Goal: Task Accomplishment & Management: Manage account settings

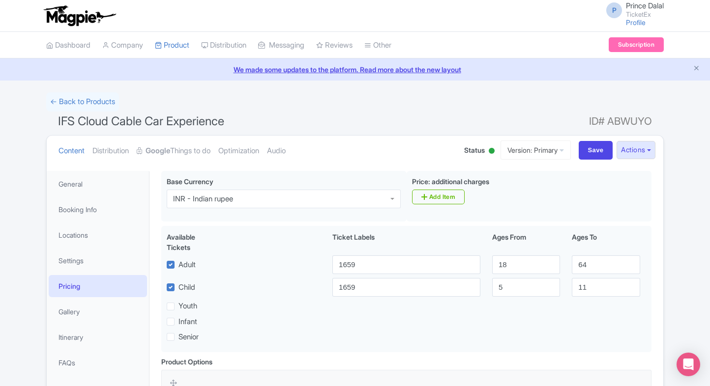
scroll to position [175, 0]
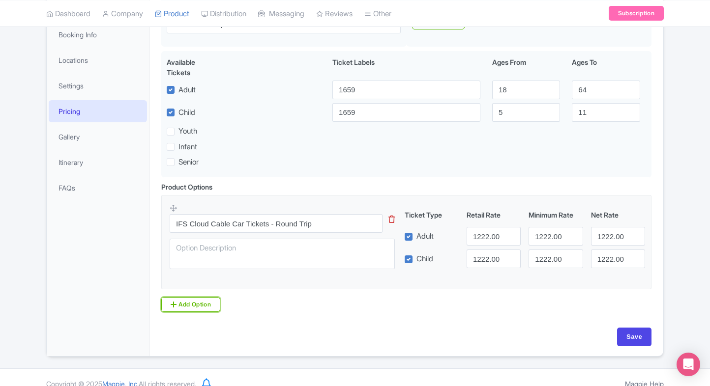
drag, startPoint x: 193, startPoint y: 303, endPoint x: 128, endPoint y: 312, distance: 65.5
click at [193, 303] on link "Add Option" at bounding box center [190, 304] width 59 height 15
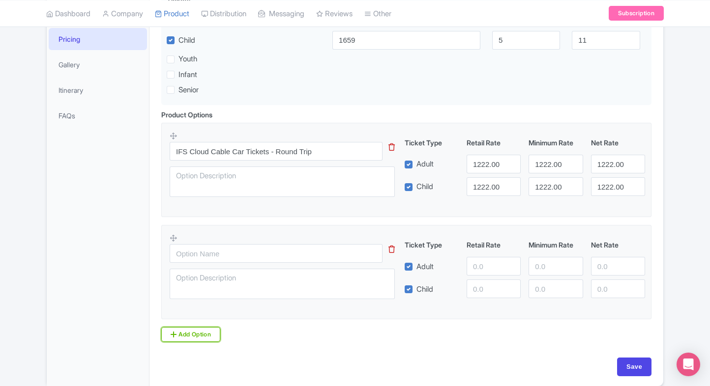
scroll to position [0, 0]
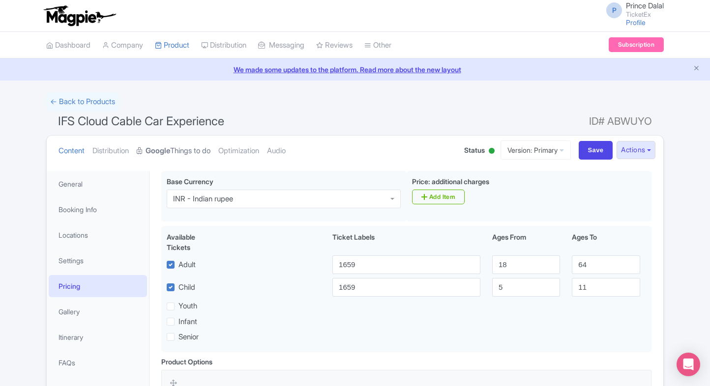
click at [197, 152] on link "Google Things to do" at bounding box center [174, 151] width 74 height 31
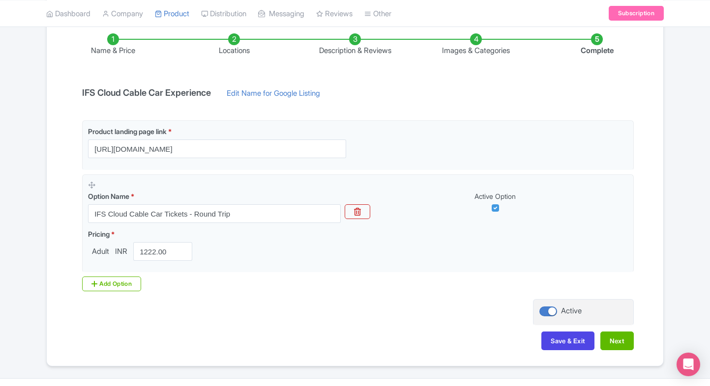
scroll to position [184, 0]
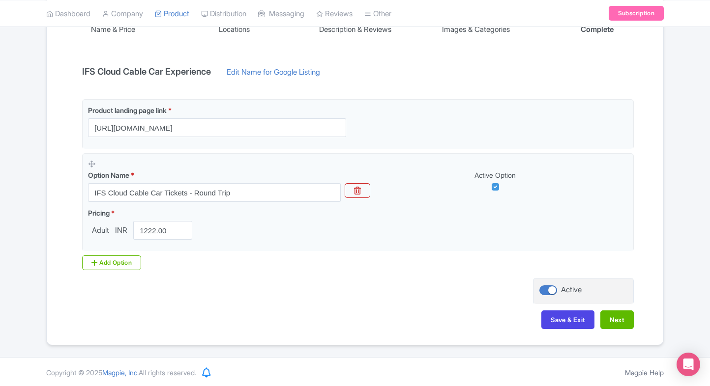
click at [98, 260] on div "Add Option" at bounding box center [111, 263] width 59 height 15
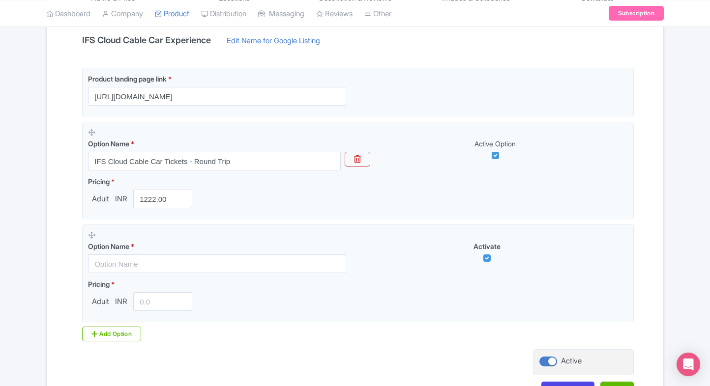
scroll to position [218, 0]
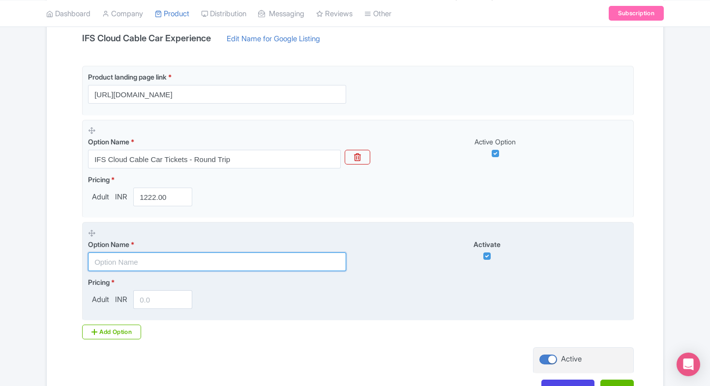
click at [145, 256] on input "text" at bounding box center [217, 262] width 258 height 19
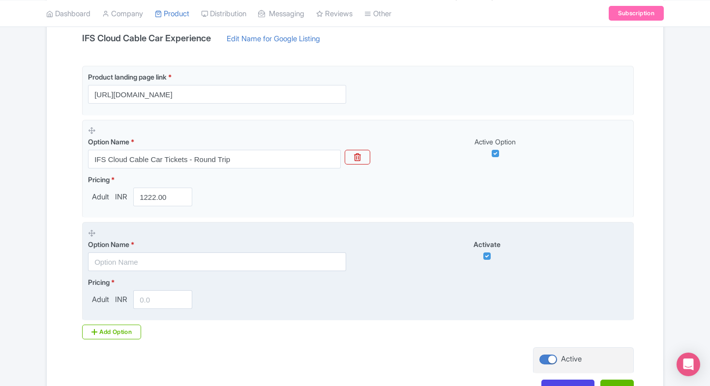
click at [152, 249] on div "Option Name *" at bounding box center [217, 255] width 258 height 32
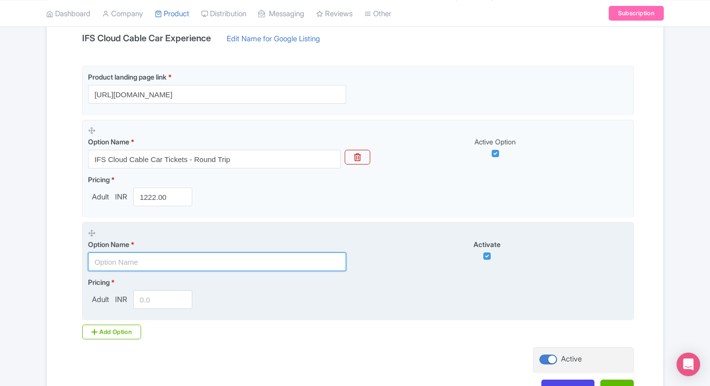
paste input "IFS Cloud Cable Car round trip tickets + Entry to the Tide"
click at [136, 260] on input "IFS Cloud Cable Car round trip tickets + Entry to the Tide" at bounding box center [217, 262] width 258 height 19
type input "IFS Cloud Cable Car round trip tickets + Entry to the Tide"
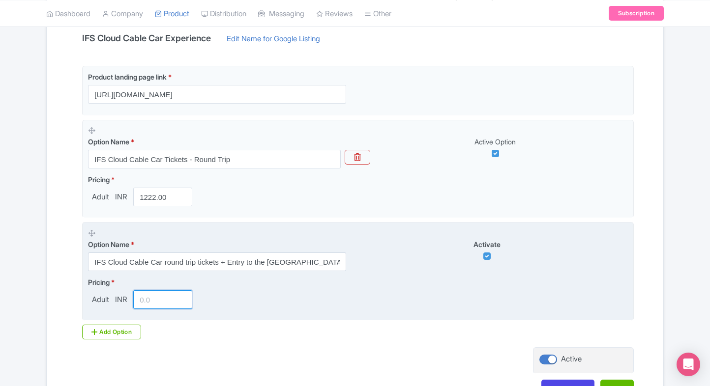
click at [143, 304] on input "number" at bounding box center [162, 299] width 59 height 19
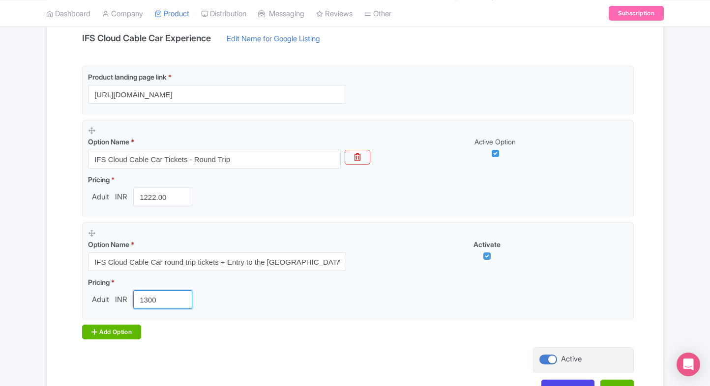
type input "1300"
click at [100, 327] on div "Add Option" at bounding box center [111, 332] width 59 height 15
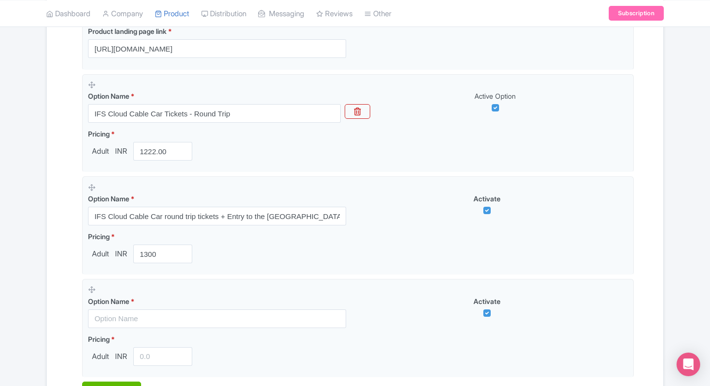
scroll to position [268, 0]
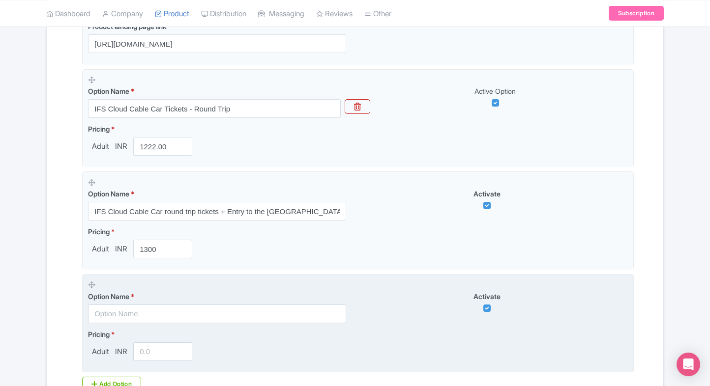
click at [123, 310] on input "text" at bounding box center [217, 314] width 258 height 19
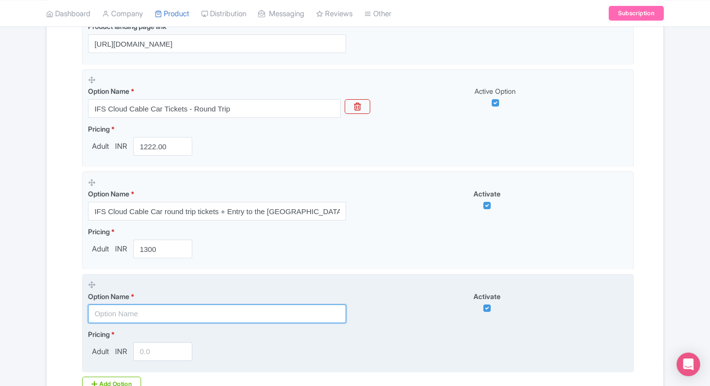
paste input "IFS Cloud Cable Car round trip tickets + Entry to Firepit Art Gallery And Studi…"
type input "IFS Cloud Cable Car round trip tickets + Entry to Firepit Art Gallery And Studi…"
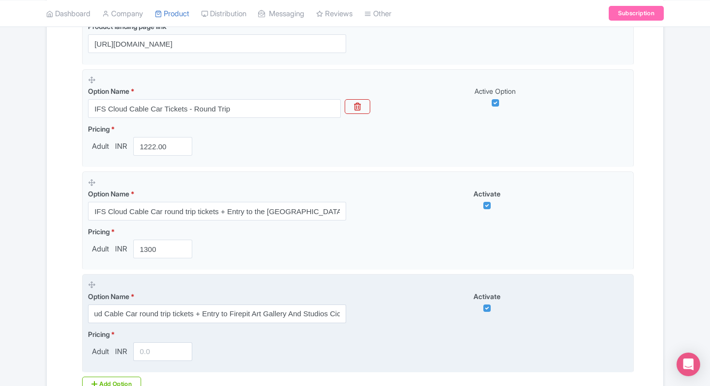
click at [147, 353] on input "number" at bounding box center [162, 352] width 59 height 19
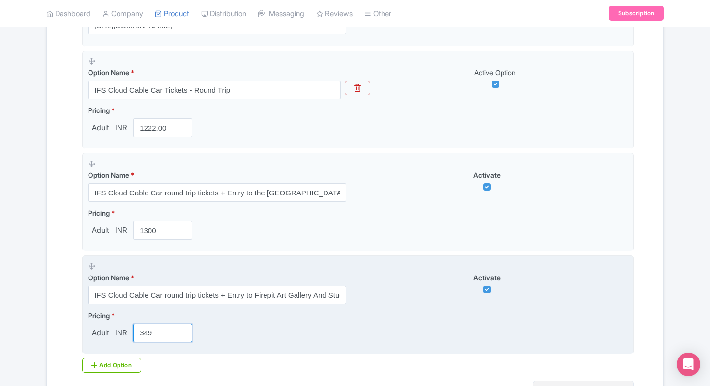
scroll to position [292, 0]
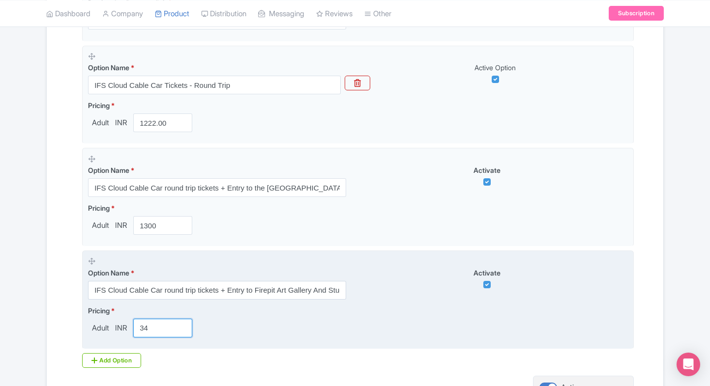
type input "3"
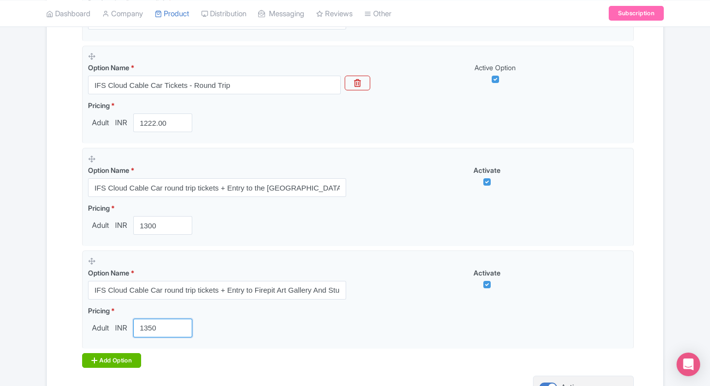
type input "1350"
click at [98, 363] on div "Add Option" at bounding box center [111, 360] width 59 height 15
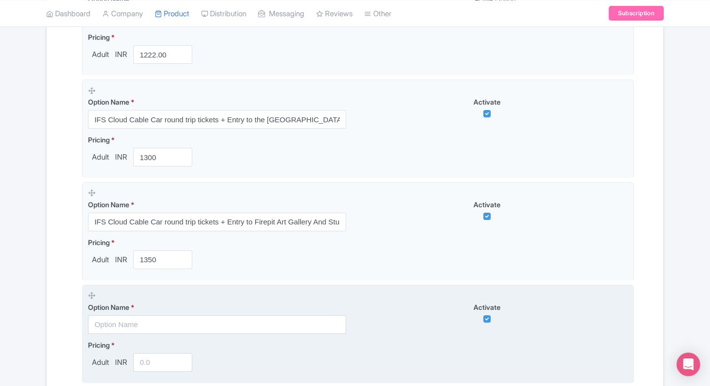
scroll to position [363, 0]
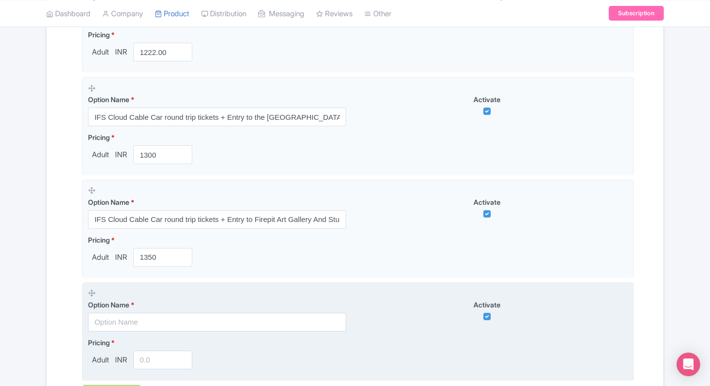
click at [111, 324] on input "text" at bounding box center [217, 322] width 258 height 19
paste input "IFS Cloud Cable Car round trip tickets + Quantum cloud"
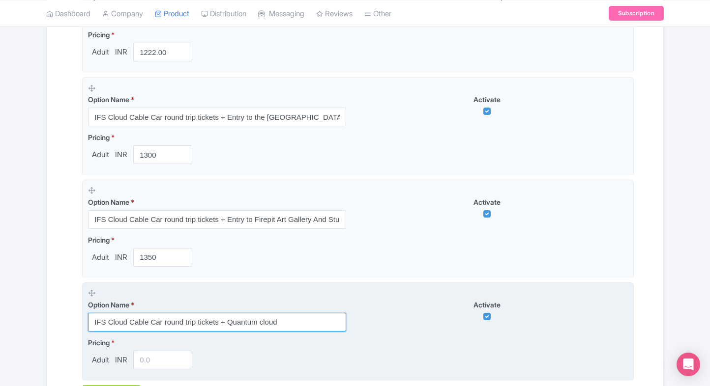
type input "IFS Cloud Cable Car round trip tickets + Quantum cloud"
drag, startPoint x: 157, startPoint y: 346, endPoint x: 145, endPoint y: 359, distance: 17.8
click at [145, 359] on div "Pricing * Adult INR" at bounding box center [142, 354] width 108 height 32
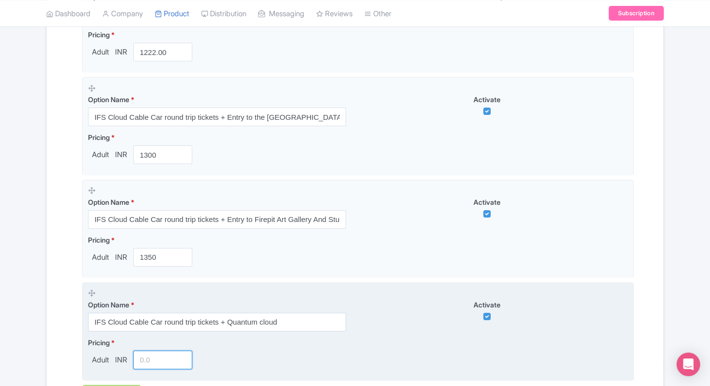
click at [145, 359] on input "number" at bounding box center [162, 360] width 59 height 19
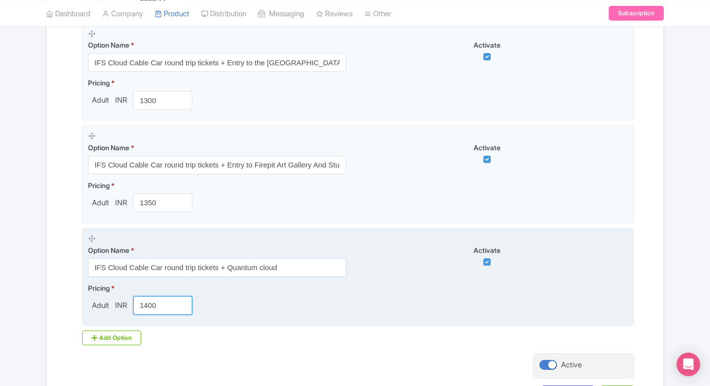
scroll to position [418, 0]
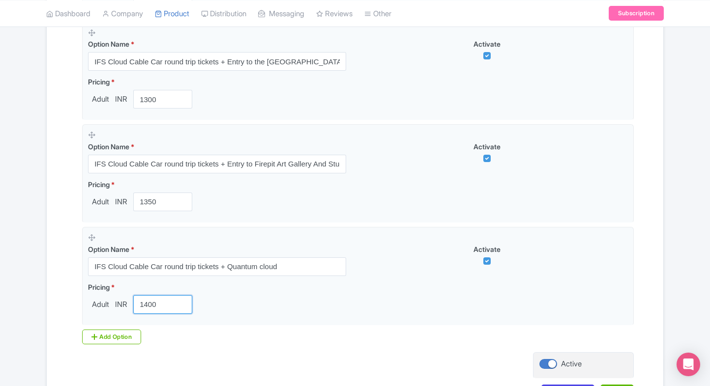
type input "1400"
click at [96, 326] on div "Product landing page link * https://www.ticketex.co/activity/117/ifs-cloud-cabl…" at bounding box center [354, 104] width 557 height 479
click at [88, 331] on div "Add Option" at bounding box center [111, 337] width 59 height 15
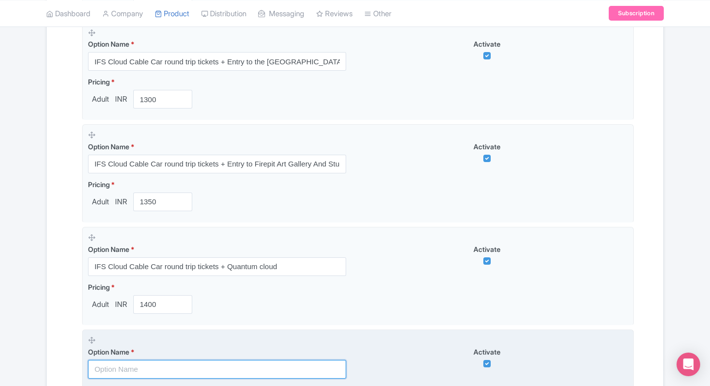
click at [152, 360] on input "text" at bounding box center [217, 369] width 258 height 19
paste input "IFS Cloud Cable Car Tickets Round Trip(Priority Entry)"
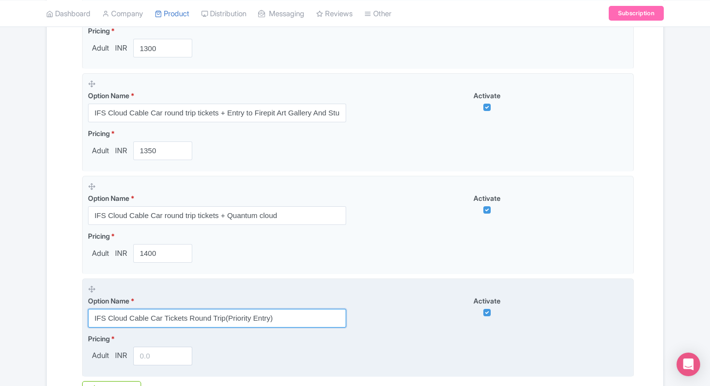
scroll to position [472, 0]
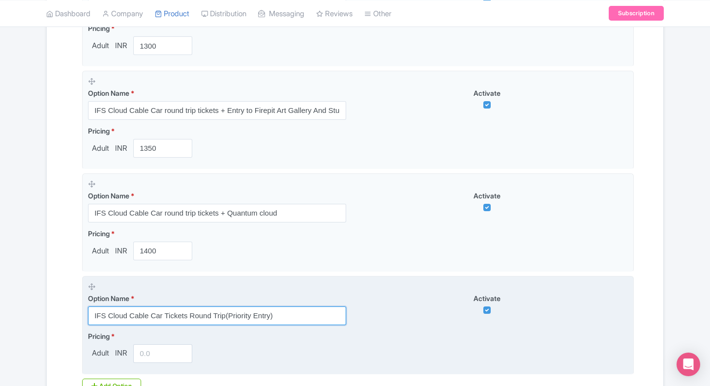
type input "IFS Cloud Cable Car Tickets Round Trip(Priority Entry)"
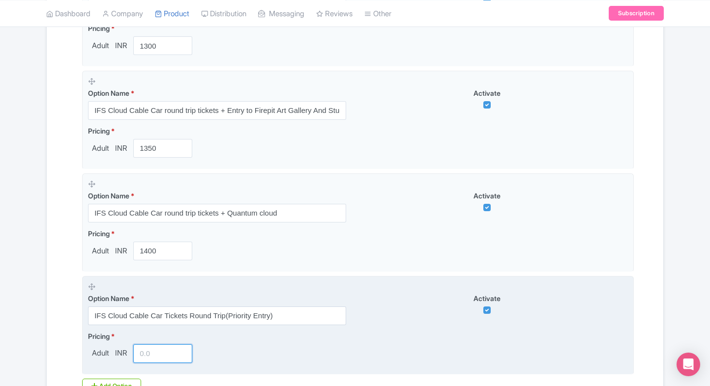
click at [153, 354] on input "number" at bounding box center [162, 353] width 59 height 19
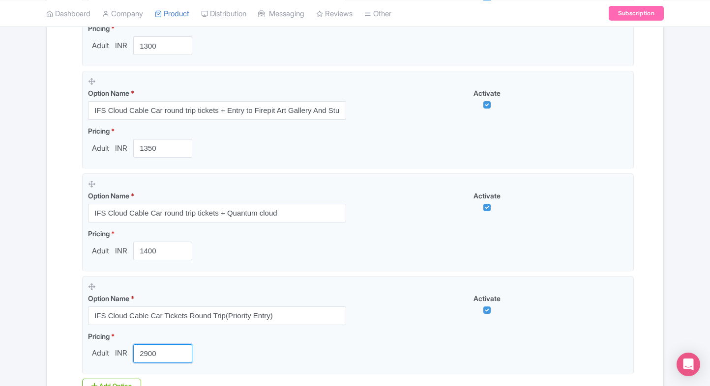
type input "2900"
click at [48, 337] on div "Name & Price Locations Description & Reviews Images & Categories Complete IFS C…" at bounding box center [355, 83] width 616 height 757
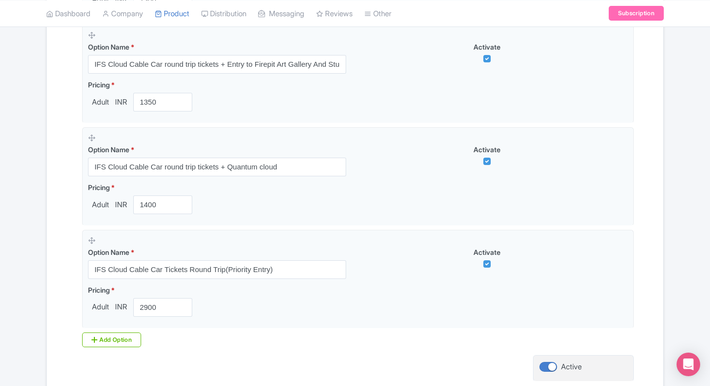
scroll to position [594, 0]
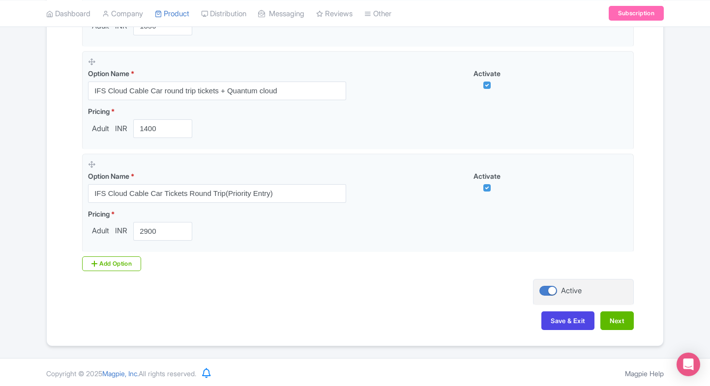
click at [625, 328] on div "Save & Exit Next" at bounding box center [354, 326] width 557 height 29
click at [628, 321] on button "Next" at bounding box center [616, 321] width 33 height 19
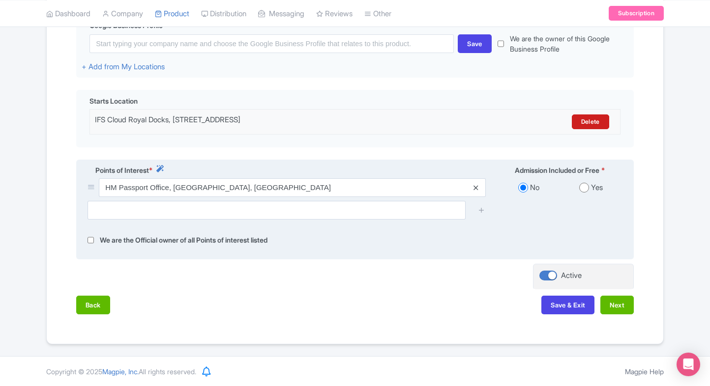
click at [475, 186] on icon at bounding box center [475, 187] width 4 height 7
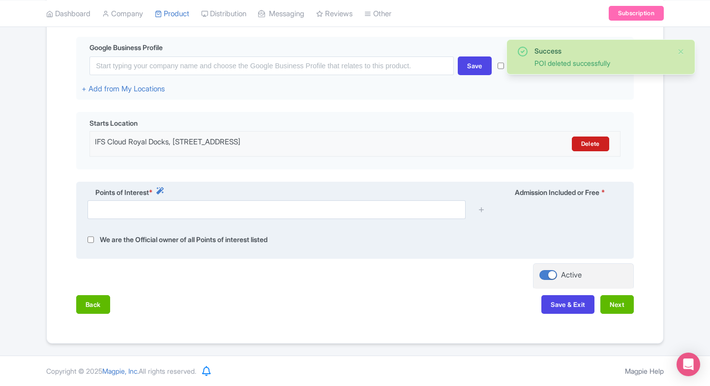
scroll to position [231, 0]
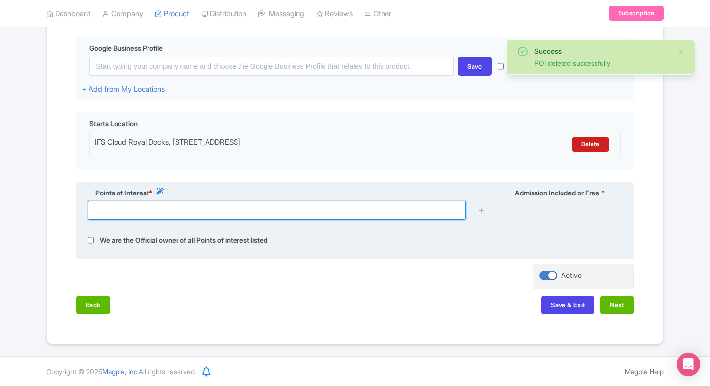
click at [380, 210] on input "text" at bounding box center [276, 210] width 378 height 19
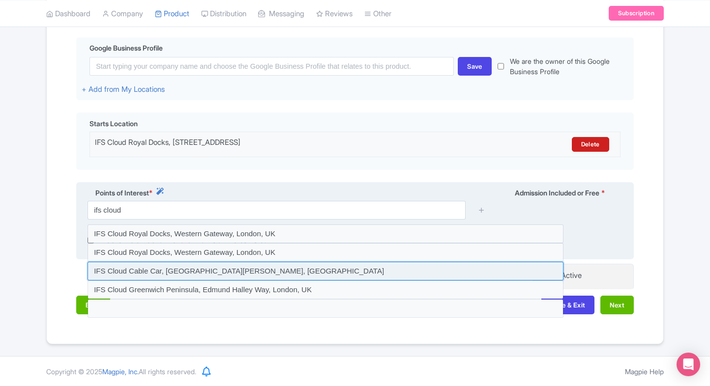
click at [344, 273] on input at bounding box center [325, 271] width 476 height 19
type input "IFS Cloud Cable Car, Birchwood Ave, Edmund Halley Way, London, UK"
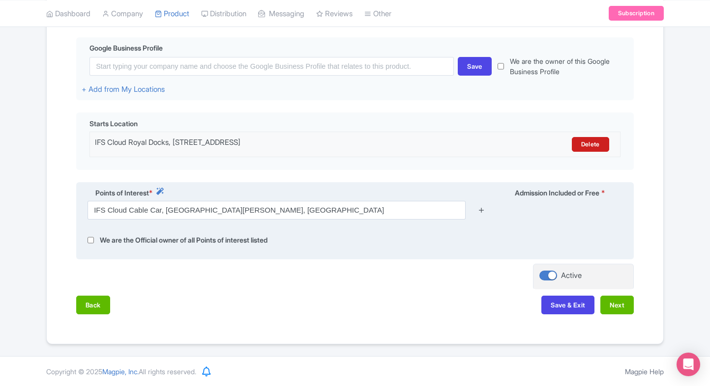
click at [482, 210] on icon at bounding box center [481, 209] width 7 height 7
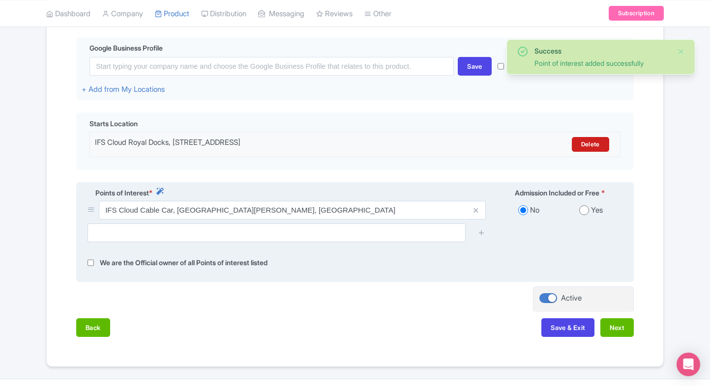
click at [583, 214] on input "radio" at bounding box center [584, 210] width 10 height 10
radio input "true"
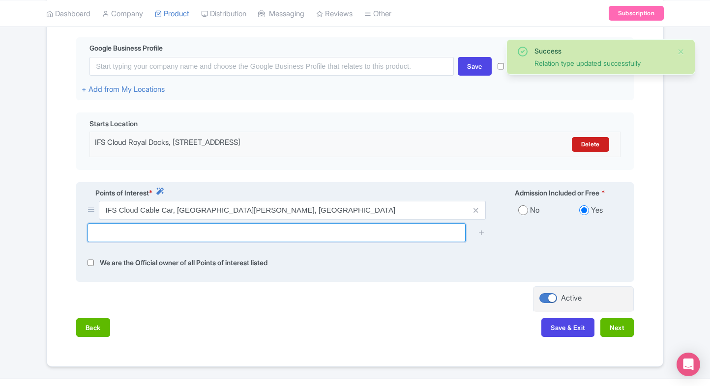
click at [409, 233] on input "text" at bounding box center [276, 233] width 378 height 19
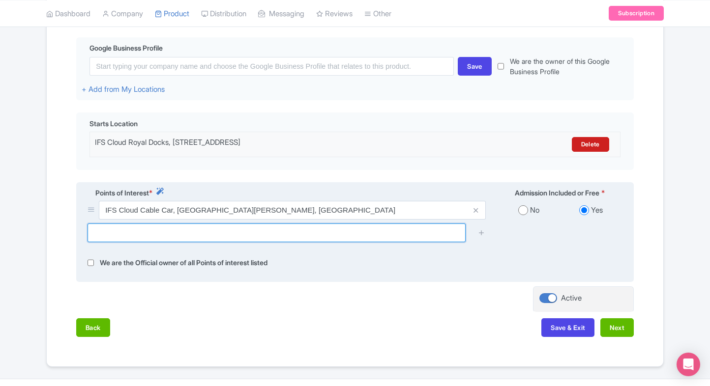
click at [397, 239] on input "text" at bounding box center [276, 233] width 378 height 19
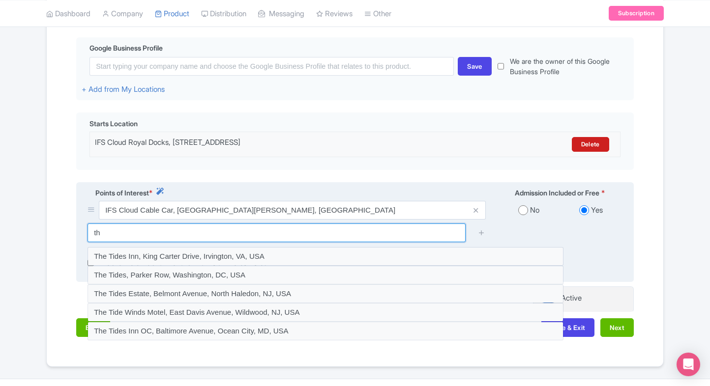
type input "t"
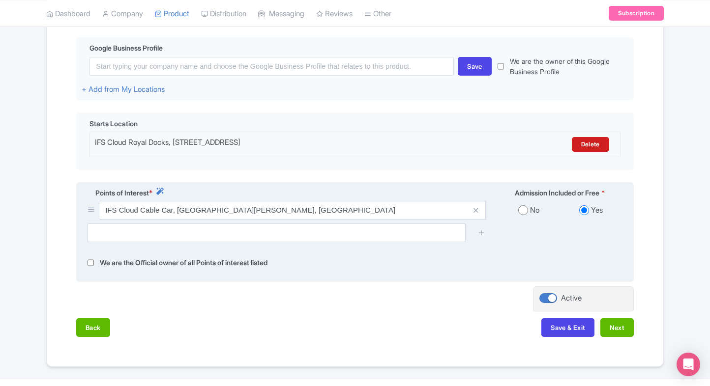
click at [531, 230] on div at bounding box center [355, 237] width 546 height 26
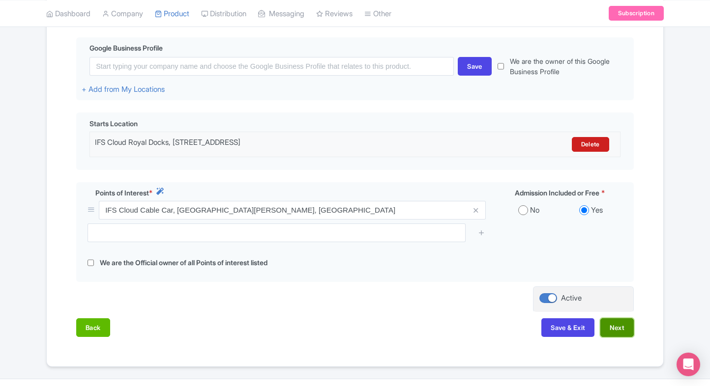
click at [607, 326] on button "Next" at bounding box center [616, 327] width 33 height 19
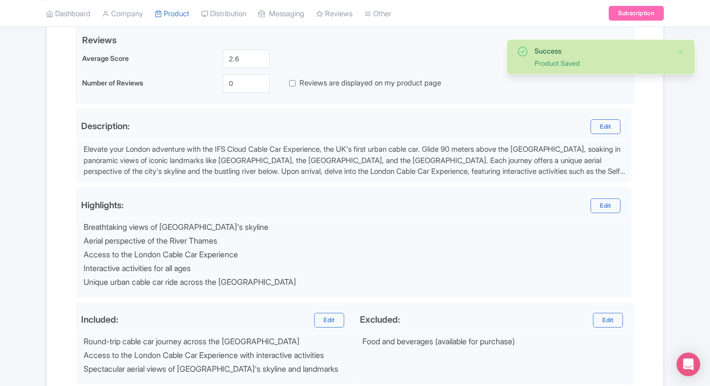
scroll to position [350, 0]
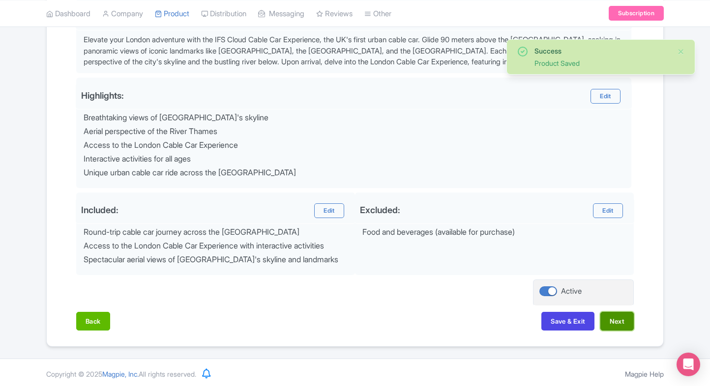
click at [615, 317] on button "Next" at bounding box center [616, 321] width 33 height 19
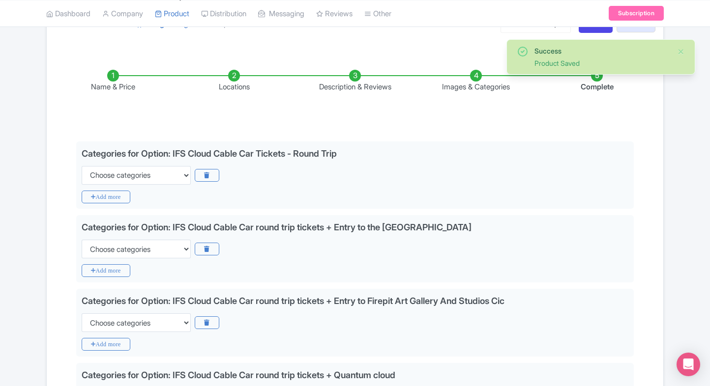
scroll to position [151, 0]
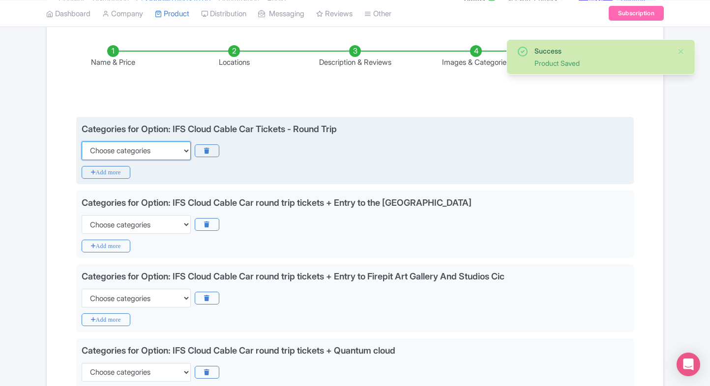
click at [155, 150] on select "Choose categories Adults Only Animals Audio Guide Beaches Bike Tours Boat Tours…" at bounding box center [136, 151] width 109 height 19
select select "family-friendly"
click at [82, 142] on select "Choose categories Adults Only Animals Audio Guide Beaches Bike Tours Boat Tours…" at bounding box center [136, 151] width 109 height 19
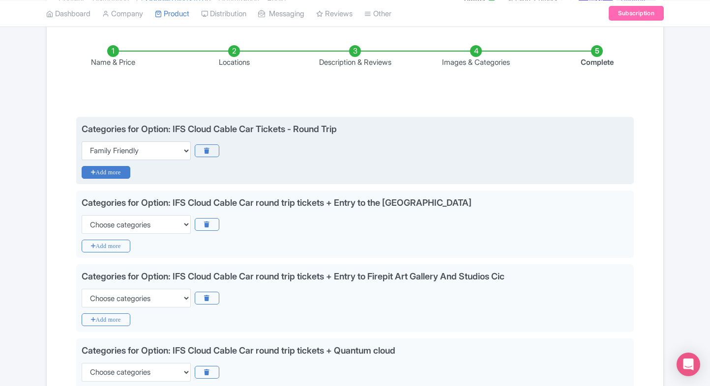
click at [92, 170] on icon "Add more" at bounding box center [106, 172] width 49 height 13
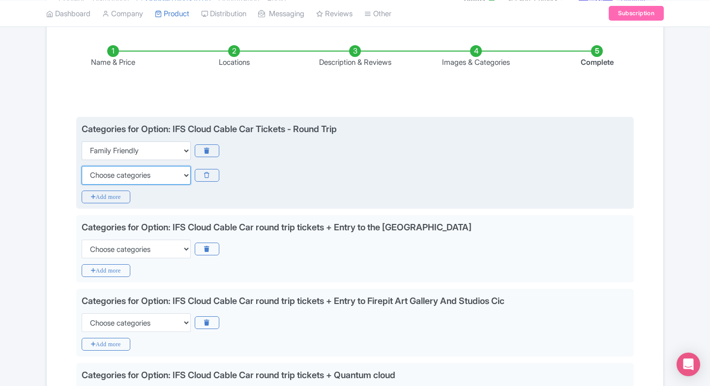
click at [110, 183] on select "Choose categories Adults Only Animals Audio Guide Beaches Bike Tours Boat Tours…" at bounding box center [136, 175] width 109 height 19
select select "self-guided"
click at [82, 166] on select "Choose categories Adults Only Animals Audio Guide Beaches Bike Tours Boat Tours…" at bounding box center [136, 175] width 109 height 19
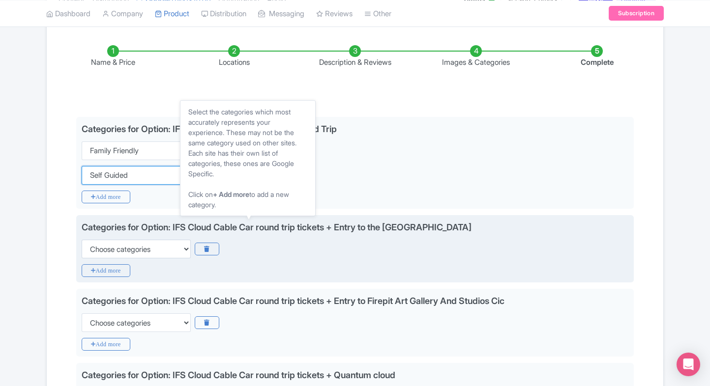
scroll to position [183, 0]
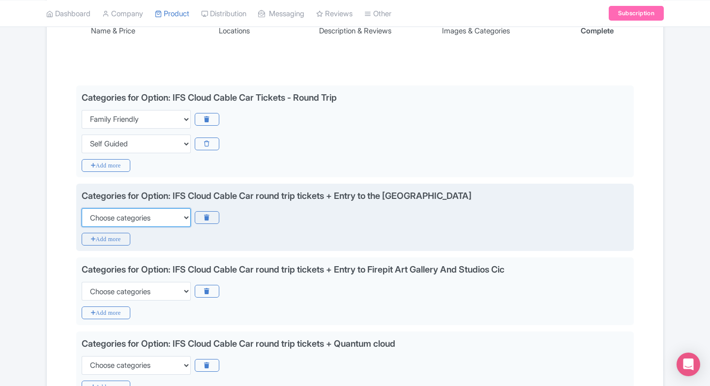
click at [114, 215] on select "Choose categories Adults Only Animals Audio Guide Beaches Bike Tours Boat Tours…" at bounding box center [136, 217] width 109 height 19
select select "family-friendly"
click at [82, 208] on select "Choose categories Adults Only Animals Audio Guide Beaches Bike Tours Boat Tours…" at bounding box center [136, 217] width 109 height 19
click at [92, 243] on icon "Add more" at bounding box center [106, 239] width 49 height 13
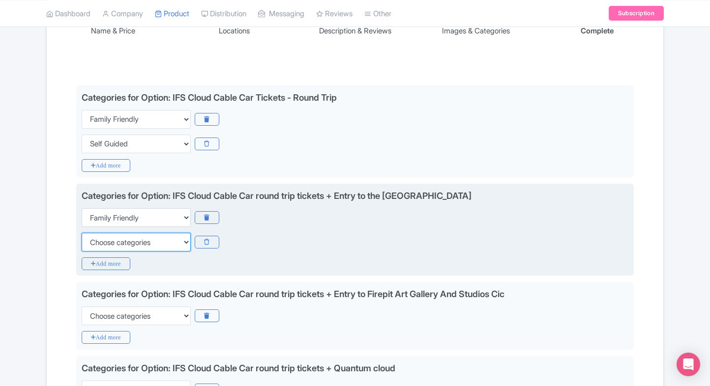
click at [92, 243] on select "Choose categories Adults Only Animals Audio Guide Beaches Bike Tours Boat Tours…" at bounding box center [136, 242] width 109 height 19
select select "self-guided"
click at [82, 233] on select "Choose categories Adults Only Animals Audio Guide Beaches Bike Tours Boat Tours…" at bounding box center [136, 242] width 109 height 19
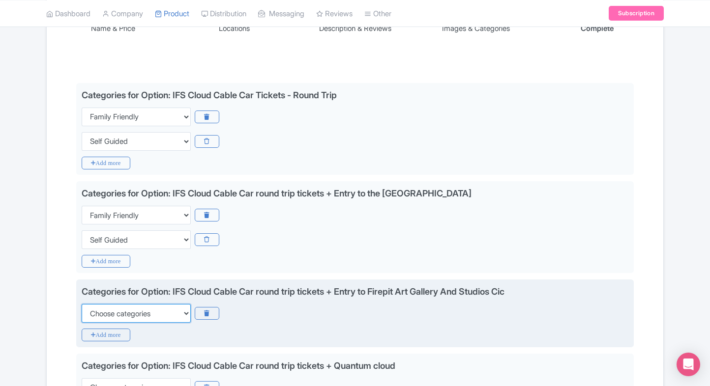
click at [90, 310] on select "Choose categories Adults Only Animals Audio Guide Beaches Bike Tours Boat Tours…" at bounding box center [136, 313] width 109 height 19
select select "family-friendly"
click at [82, 304] on select "Choose categories Adults Only Animals Audio Guide Beaches Bike Tours Boat Tours…" at bounding box center [136, 313] width 109 height 19
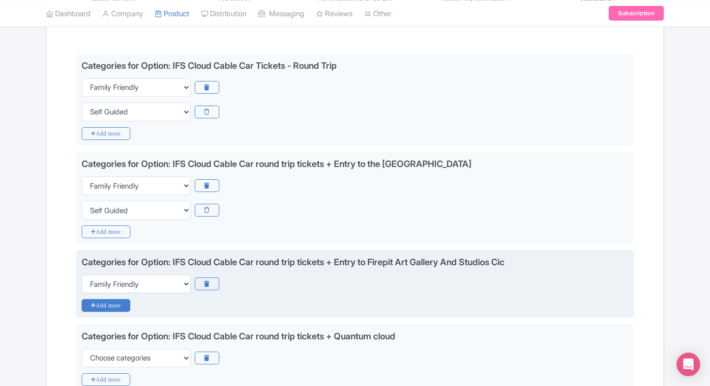
click at [112, 302] on icon "Add more" at bounding box center [106, 305] width 49 height 13
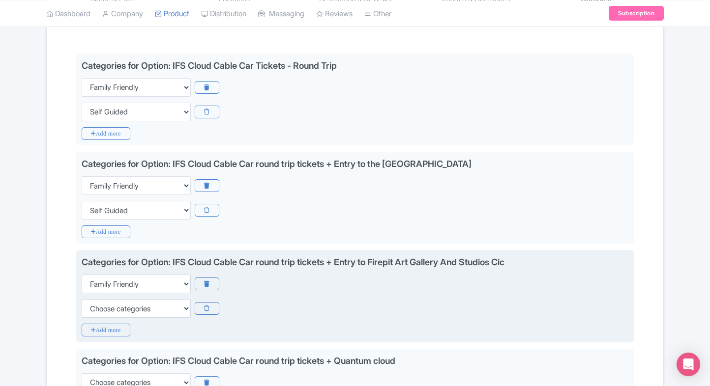
click at [92, 317] on div "Categories for Option: IFS Cloud Cable Car round trip tickets + Entry to Firepi…" at bounding box center [354, 296] width 557 height 92
click at [124, 304] on select "Choose categories Adults Only Animals Audio Guide Beaches Bike Tours Boat Tours…" at bounding box center [136, 308] width 109 height 19
select select "self-guided"
click at [82, 299] on select "Choose categories Adults Only Animals Audio Guide Beaches Bike Tours Boat Tours…" at bounding box center [136, 308] width 109 height 19
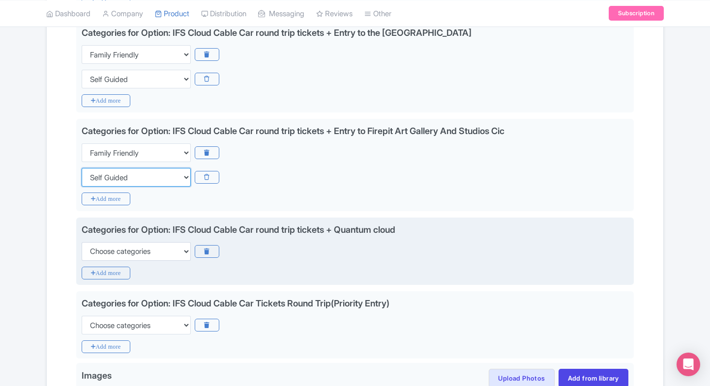
scroll to position [350, 0]
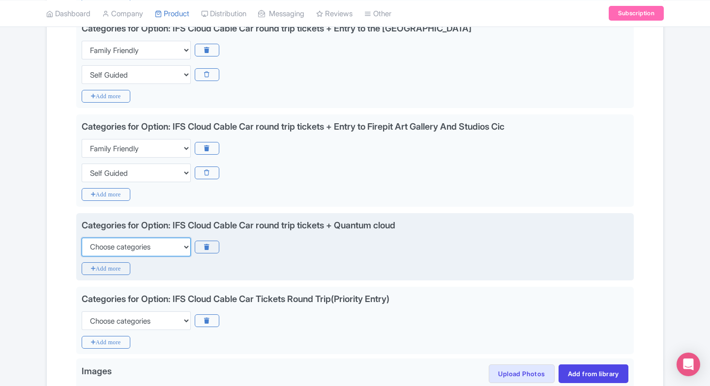
click at [161, 240] on select "Choose categories Adults Only Animals Audio Guide Beaches Bike Tours Boat Tours…" at bounding box center [136, 247] width 109 height 19
select select "family-friendly"
click at [82, 238] on select "Choose categories Adults Only Animals Audio Guide Beaches Bike Tours Boat Tours…" at bounding box center [136, 247] width 109 height 19
click at [102, 267] on icon "Add more" at bounding box center [106, 268] width 49 height 13
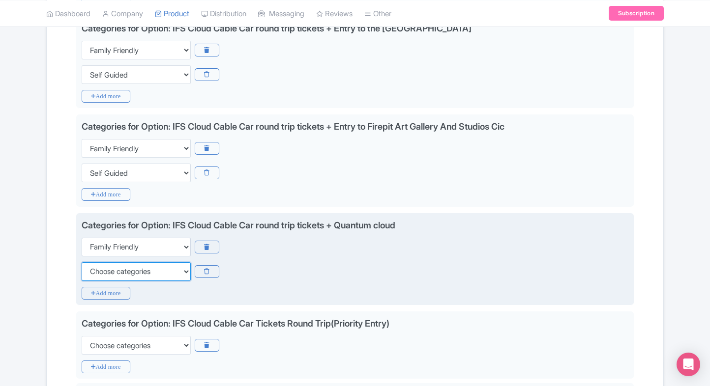
click at [102, 267] on select "Choose categories Adults Only Animals Audio Guide Beaches Bike Tours Boat Tours…" at bounding box center [136, 271] width 109 height 19
select select "self-guided"
click at [82, 262] on select "Choose categories Adults Only Animals Audio Guide Beaches Bike Tours Boat Tours…" at bounding box center [136, 271] width 109 height 19
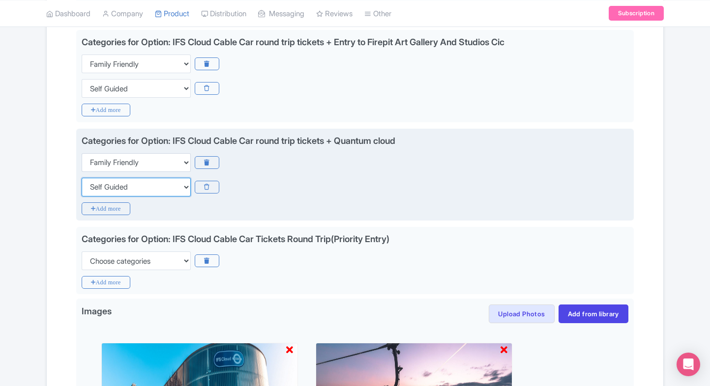
scroll to position [436, 0]
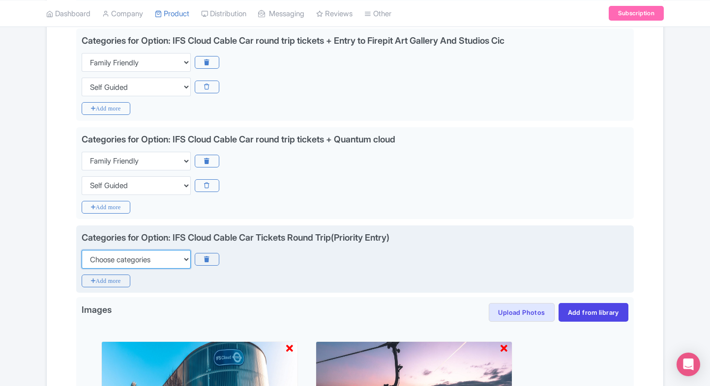
click at [110, 263] on select "Choose categories Adults Only Animals Audio Guide Beaches Bike Tours Boat Tours…" at bounding box center [136, 259] width 109 height 19
select select "family-friendly"
click at [82, 250] on select "Choose categories Adults Only Animals Audio Guide Beaches Bike Tours Boat Tours…" at bounding box center [136, 259] width 109 height 19
click at [90, 278] on icon "Add more" at bounding box center [106, 281] width 49 height 13
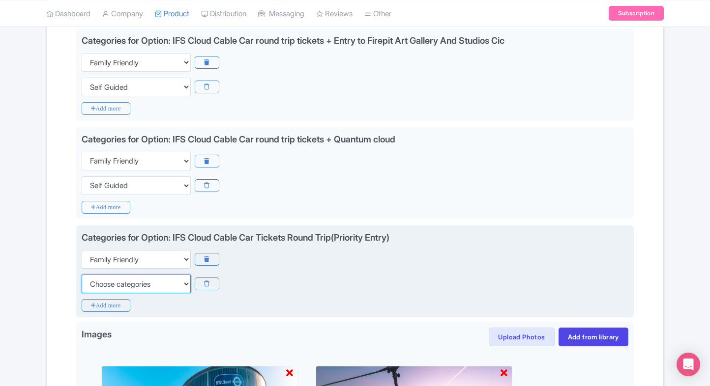
click at [90, 278] on select "Choose categories Adults Only Animals Audio Guide Beaches Bike Tours Boat Tours…" at bounding box center [136, 284] width 109 height 19
select select "self-guided"
click at [82, 275] on select "Choose categories Adults Only Animals Audio Guide Beaches Bike Tours Boat Tours…" at bounding box center [136, 284] width 109 height 19
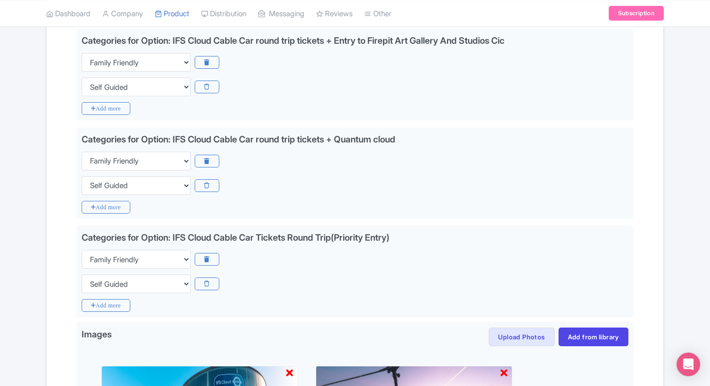
click at [49, 276] on div "Name & Price Locations Description & Reviews Images & Categories Complete Edit …" at bounding box center [355, 230] width 616 height 979
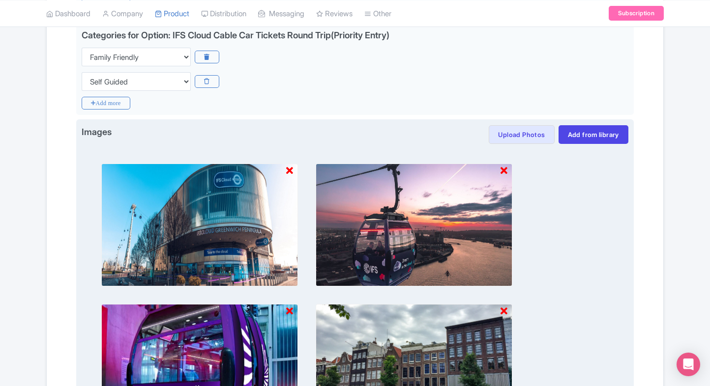
scroll to position [816, 0]
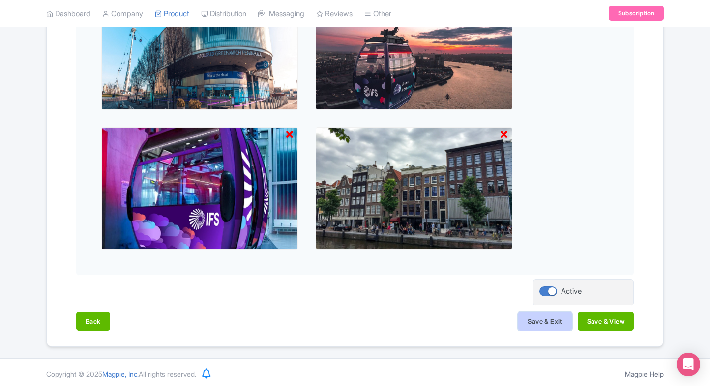
click at [558, 323] on button "Save & Exit" at bounding box center [544, 321] width 53 height 19
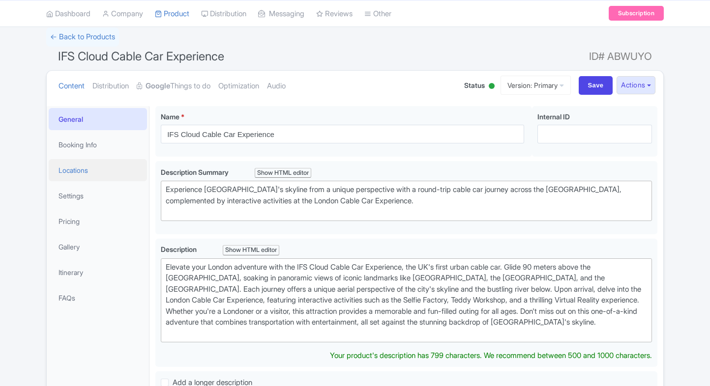
scroll to position [48, 0]
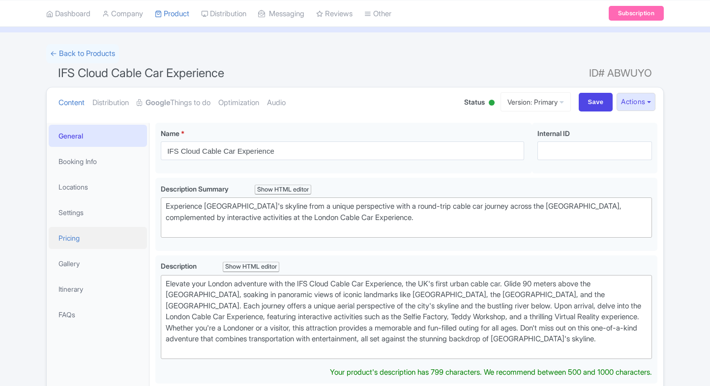
click at [61, 233] on link "Pricing" at bounding box center [98, 238] width 98 height 22
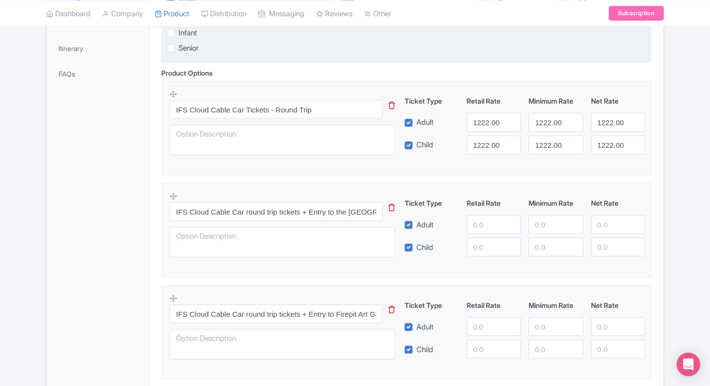
scroll to position [320, 0]
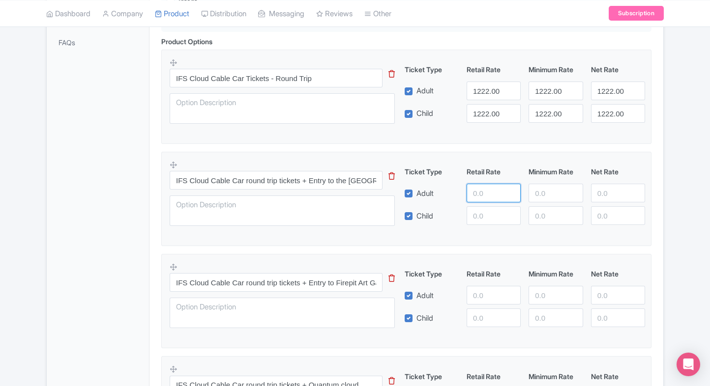
click at [489, 199] on input "number" at bounding box center [493, 193] width 54 height 19
paste input "1300"
type input "1300"
paste input "1300"
click at [485, 224] on input "1300" at bounding box center [493, 215] width 54 height 19
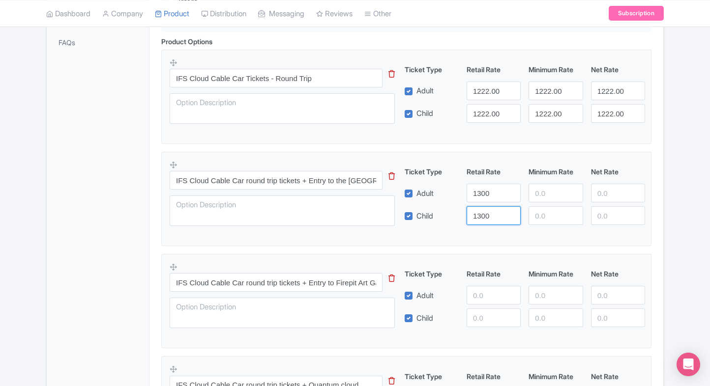
type input "1300"
paste input "1300"
click at [546, 186] on input "1300" at bounding box center [555, 193] width 54 height 19
type input "1300"
click at [541, 204] on div "Ticket Type Retail Rate Minimum Rate Net Rate Adult 1300 1300 Child 1300 This t…" at bounding box center [524, 196] width 237 height 58
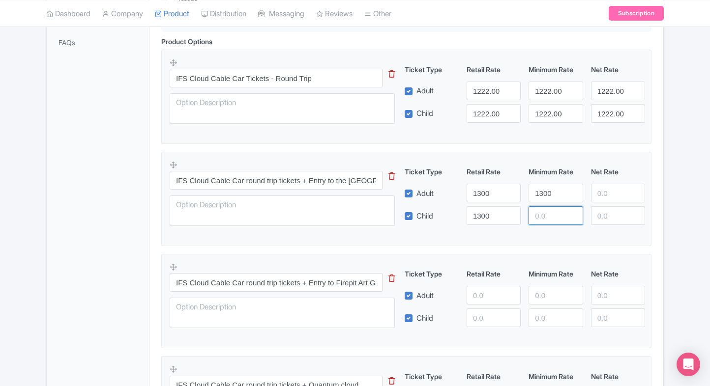
paste input "1300"
click at [545, 215] on input "1300" at bounding box center [555, 215] width 54 height 19
type input "1300"
paste input "1300"
click at [610, 201] on input "number" at bounding box center [618, 193] width 54 height 19
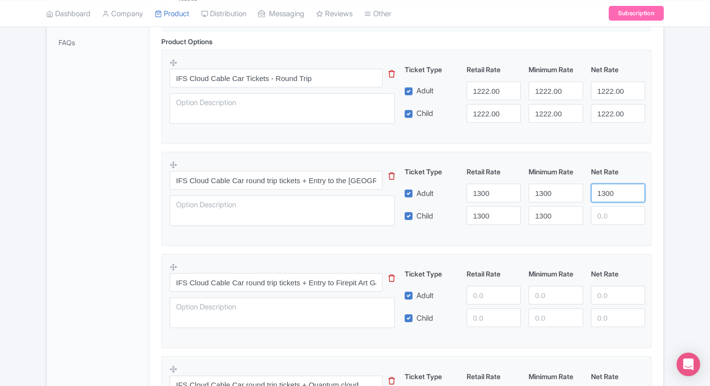
type input "1300"
paste input "1300"
click at [607, 221] on input "number" at bounding box center [618, 215] width 54 height 19
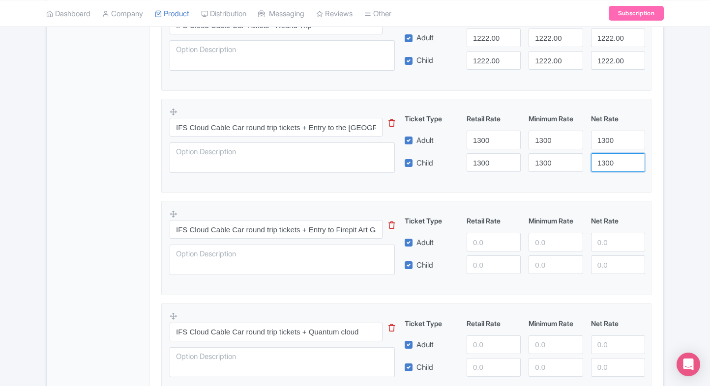
scroll to position [377, 0]
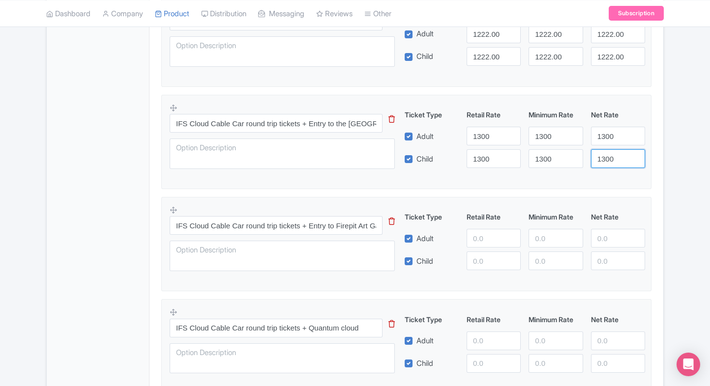
type input "1300"
click at [485, 241] on input "number" at bounding box center [493, 238] width 54 height 19
type input "1350"
click at [480, 258] on input "number" at bounding box center [493, 261] width 54 height 19
paste input "1350"
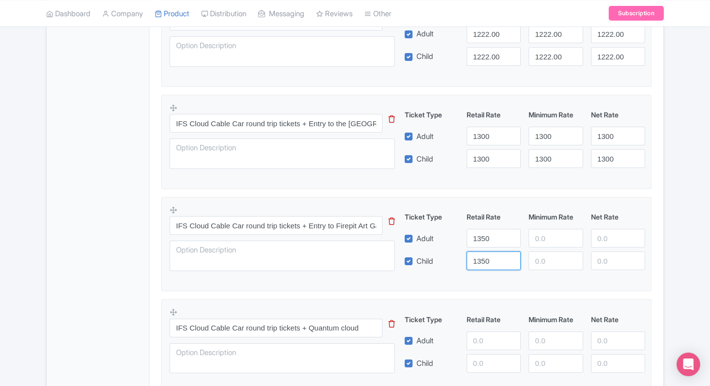
type input "1350"
click at [532, 239] on input "number" at bounding box center [555, 238] width 54 height 19
paste input "1350"
type input "1350"
paste input "1350"
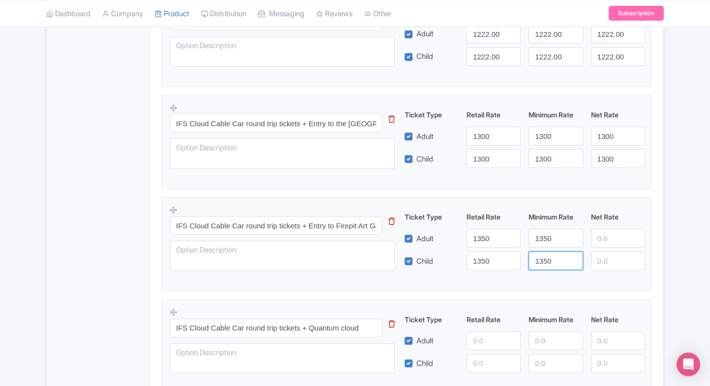
click at [543, 259] on input "1350" at bounding box center [555, 261] width 54 height 19
type input "1350"
paste input "1350"
click at [597, 243] on input "number" at bounding box center [618, 238] width 54 height 19
type input "1350"
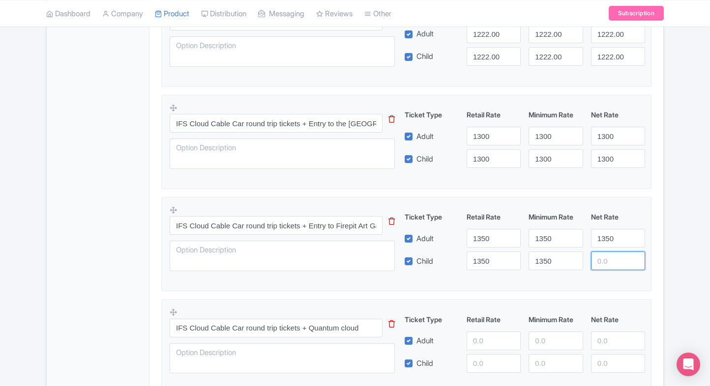
paste input "1350"
click at [602, 262] on input "number" at bounding box center [618, 261] width 54 height 19
type input "1350"
click at [573, 280] on fieldset "IFS Cloud Cable Car round trip tickets + Entry to Firepit Art Gallery And Studi…" at bounding box center [406, 244] width 490 height 94
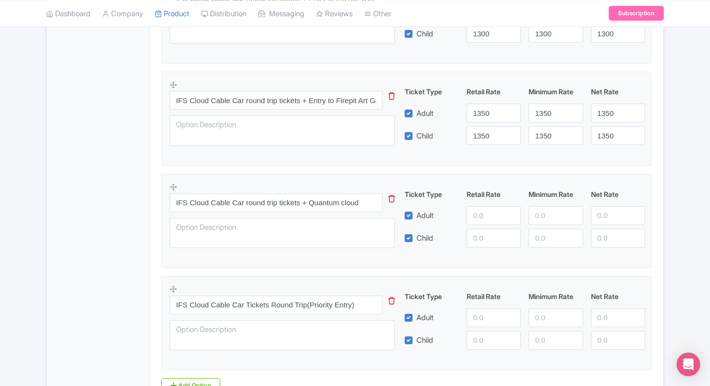
scroll to position [505, 0]
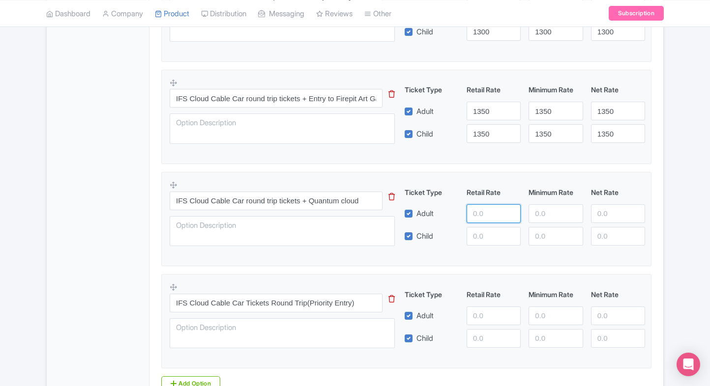
click at [471, 221] on input "number" at bounding box center [493, 213] width 54 height 19
type input "1400"
paste input "1400"
click at [486, 238] on input "1400" at bounding box center [493, 236] width 54 height 19
type input "1400"
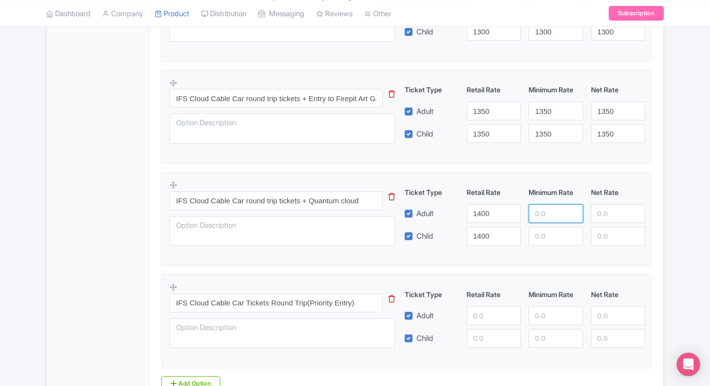
paste input "1400"
click at [534, 221] on input "1400" at bounding box center [555, 213] width 54 height 19
type input "1400"
paste input "1400"
click at [538, 233] on input "1400" at bounding box center [555, 236] width 54 height 19
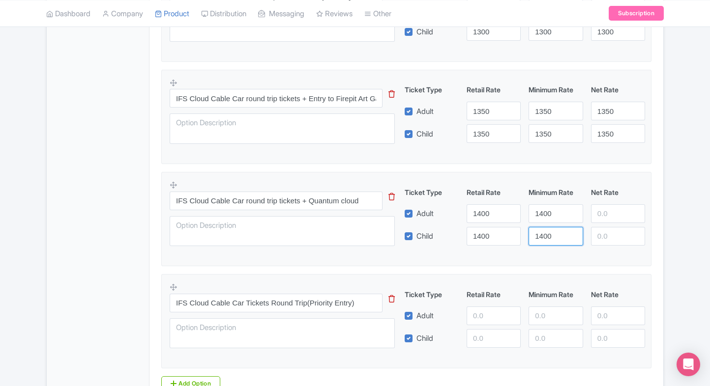
type input "1400"
paste input "1400"
click at [603, 211] on input "1400" at bounding box center [618, 213] width 54 height 19
type input "1400"
paste input "1400"
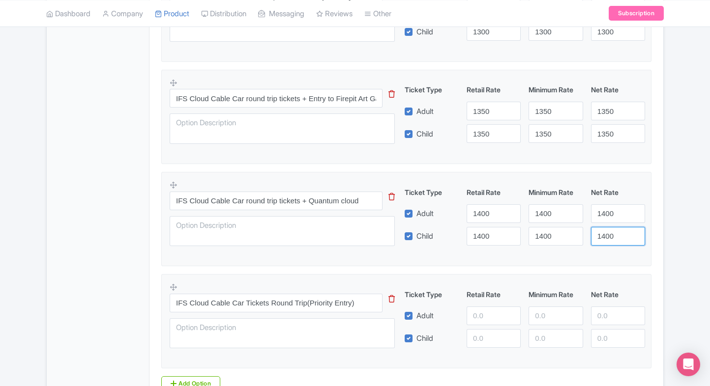
click at [603, 232] on input "1400" at bounding box center [618, 236] width 54 height 19
type input "1400"
click at [556, 256] on fieldset "IFS Cloud Cable Car round trip tickets + Quantum cloud This tip has not data. C…" at bounding box center [406, 219] width 490 height 94
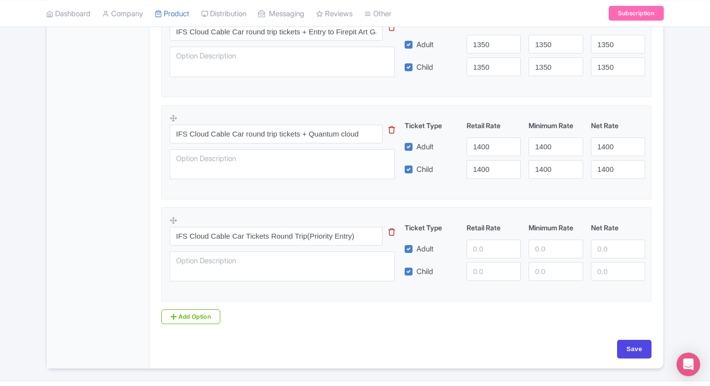
scroll to position [573, 0]
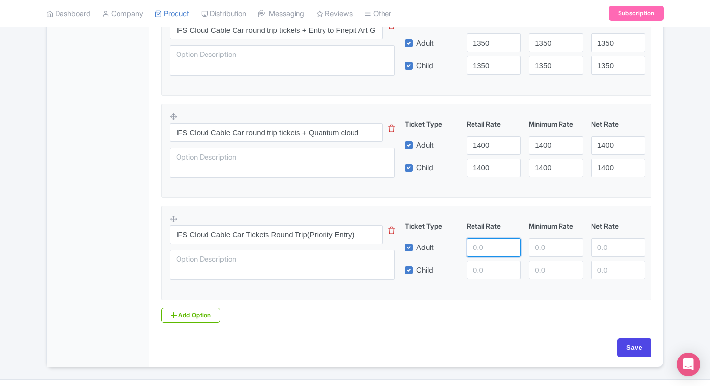
click at [479, 243] on input "number" at bounding box center [493, 247] width 54 height 19
type input "2900"
click at [487, 270] on input "number" at bounding box center [493, 270] width 54 height 19
paste input "2900"
type input "2900"
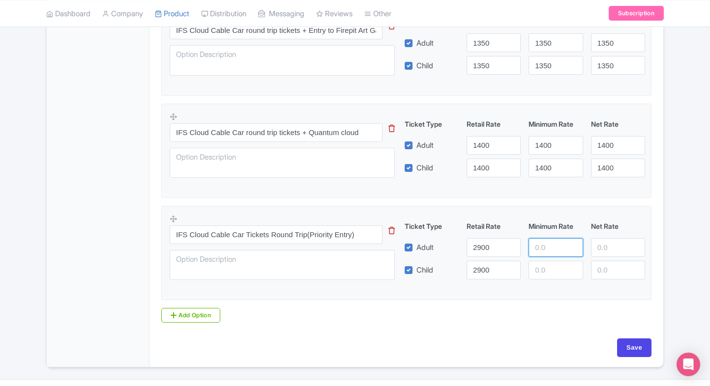
paste input "2900"
click at [546, 245] on input "2900" at bounding box center [555, 247] width 54 height 19
type input "2900"
paste input "2900"
click at [546, 261] on input "2900" at bounding box center [555, 270] width 54 height 19
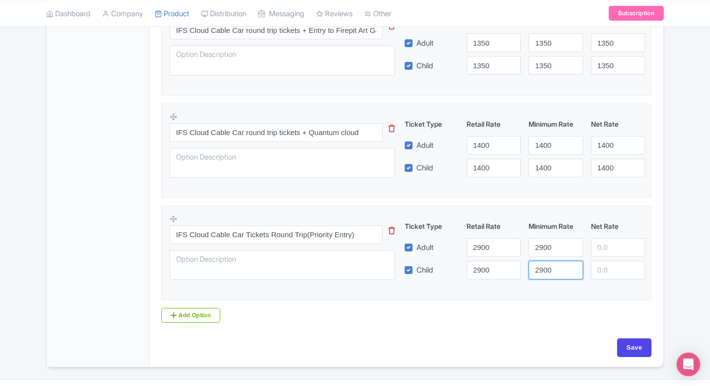
type input "2900"
click at [584, 253] on div "2900" at bounding box center [555, 247] width 62 height 19
paste input "2900"
click at [599, 250] on input "2900" at bounding box center [618, 247] width 54 height 19
type input "2900"
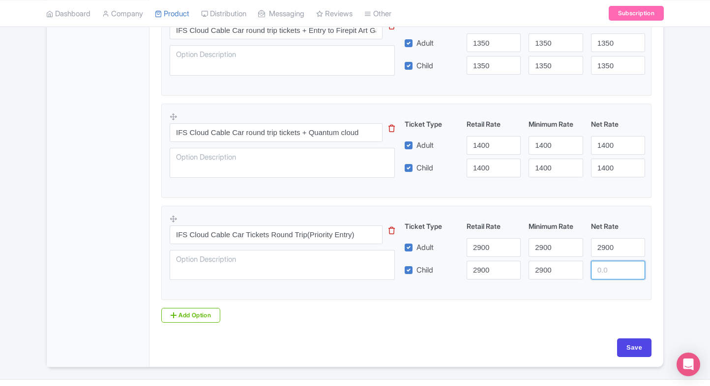
paste input "2900"
click at [601, 266] on input "2900" at bounding box center [618, 270] width 54 height 19
type input "2900"
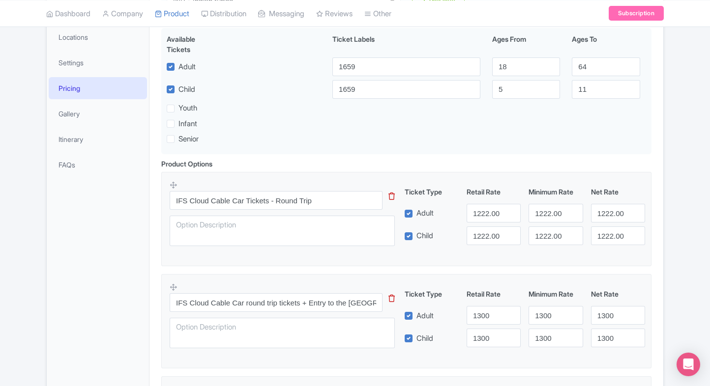
scroll to position [155, 0]
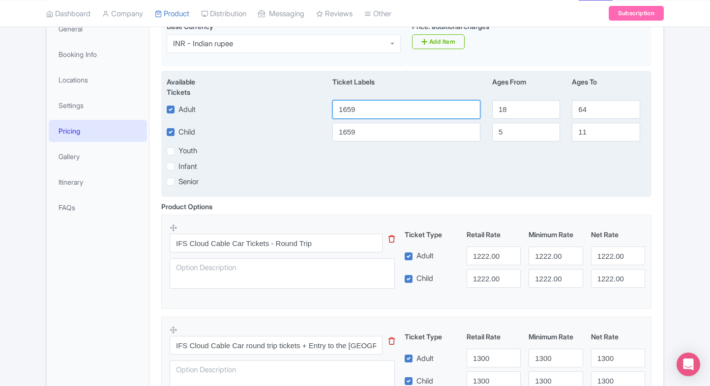
drag, startPoint x: 379, startPoint y: 101, endPoint x: 288, endPoint y: 96, distance: 91.5
click at [288, 96] on div "Available Tickets i Ticket Labels Ages From Ages To Adult 1659 18 64 Child 1659…" at bounding box center [406, 134] width 490 height 126
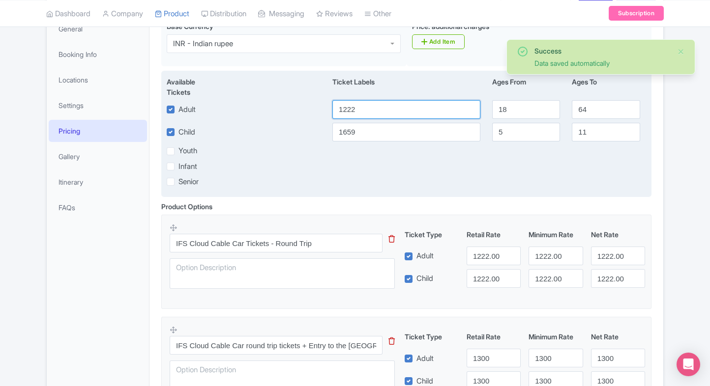
type input "1222"
drag, startPoint x: 391, startPoint y: 139, endPoint x: 318, endPoint y: 142, distance: 73.3
click at [318, 142] on div "Available Tickets i Ticket Labels Ages From Ages To Adult 1222 18 64 Child 1659…" at bounding box center [406, 134] width 490 height 126
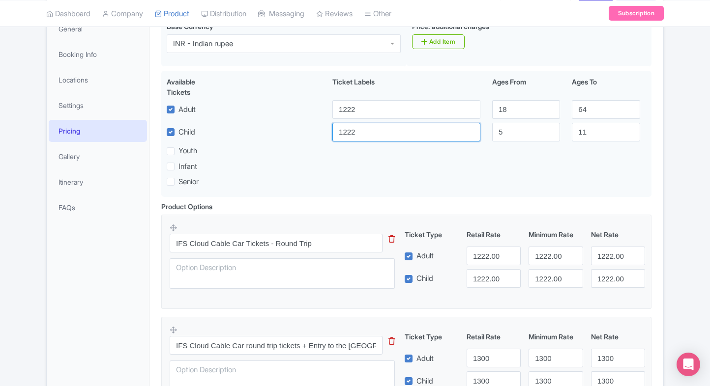
type input "1222"
click at [0, 231] on html "P Prince Dalal TicketEx Profile Users Settings Sign out Dashboard Company Produ…" at bounding box center [355, 38] width 710 height 386
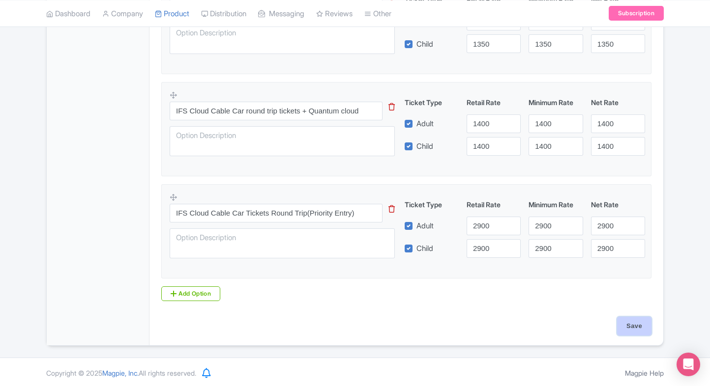
click at [632, 324] on input "Save" at bounding box center [634, 326] width 34 height 19
type input "Saving..."
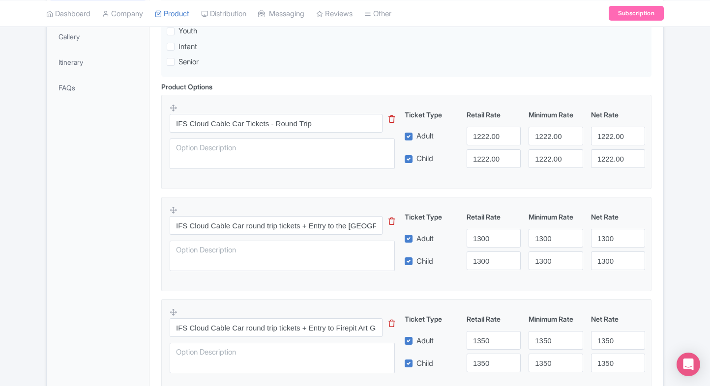
scroll to position [274, 0]
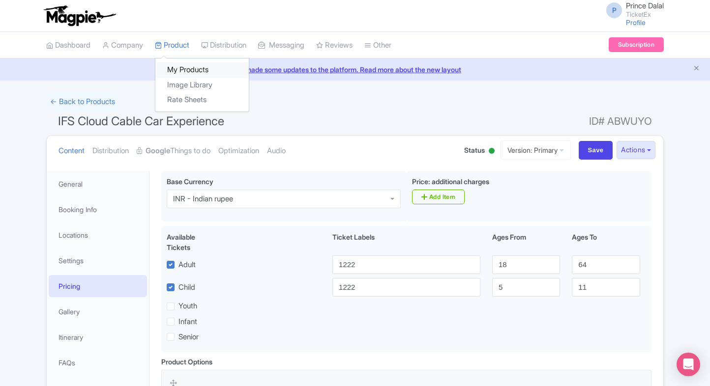
click at [177, 72] on link "My Products" at bounding box center [201, 69] width 93 height 15
